Goal: Find contact information: Find contact information

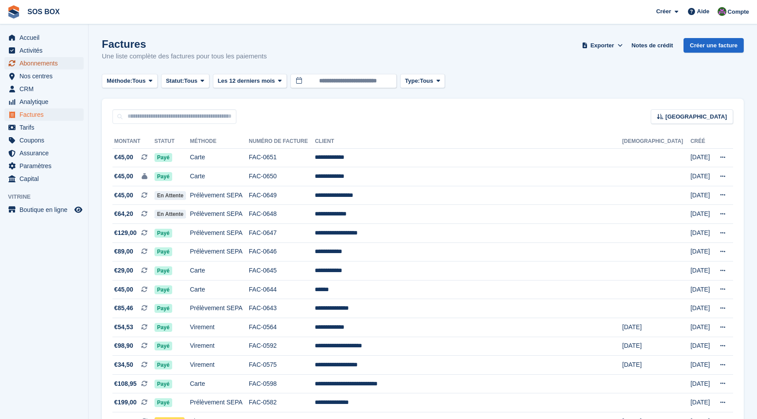
click at [23, 65] on span "Abonnements" at bounding box center [45, 63] width 53 height 12
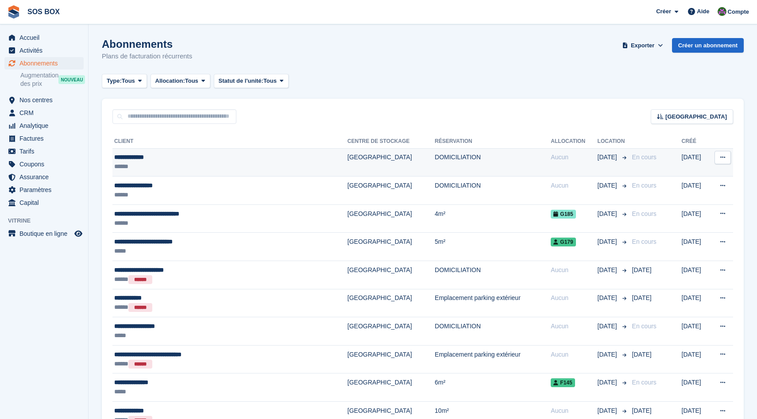
click at [205, 163] on div "******" at bounding box center [200, 166] width 172 height 9
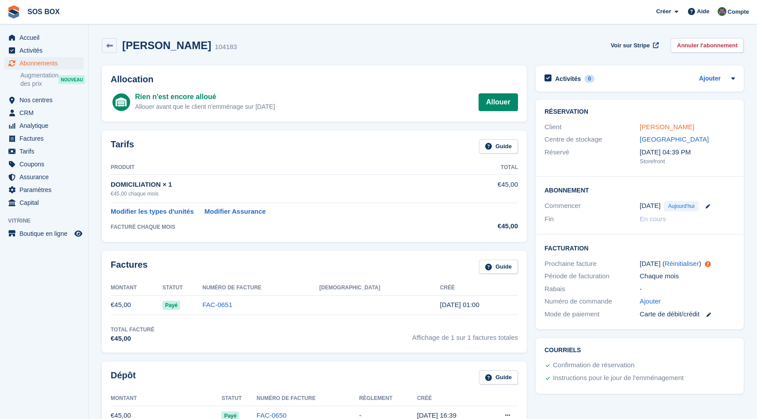
click at [669, 130] on link "Mohamed Badri" at bounding box center [666, 127] width 54 height 8
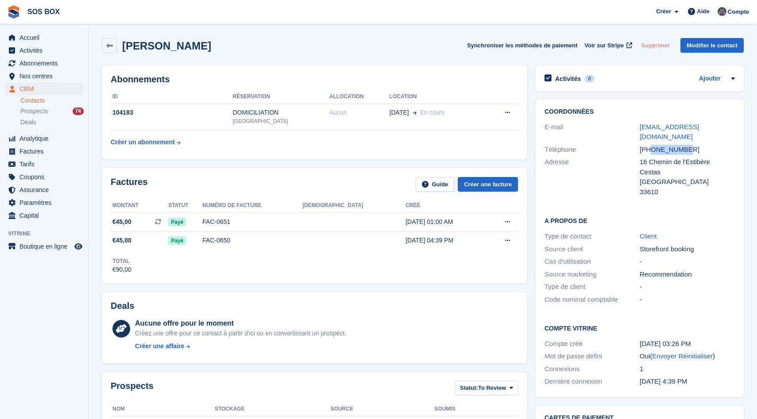
drag, startPoint x: 689, startPoint y: 140, endPoint x: 653, endPoint y: 141, distance: 36.7
click at [653, 145] on div "+33668776971" at bounding box center [686, 150] width 95 height 10
copy div "668776971"
